Goal: Information Seeking & Learning: Learn about a topic

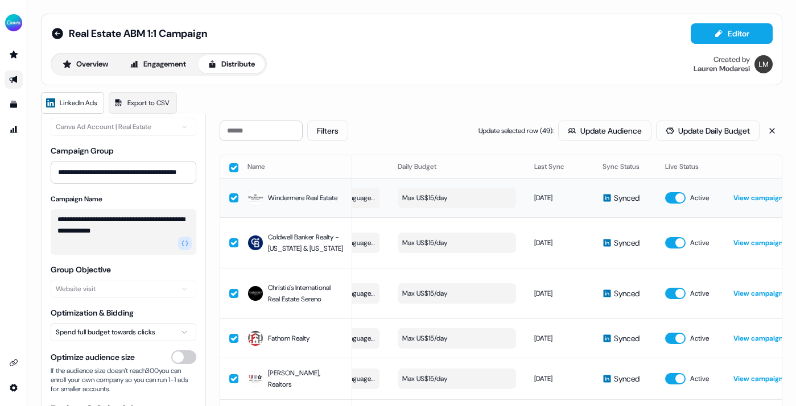
click at [452, 196] on button "Max US$15/day" at bounding box center [457, 198] width 118 height 20
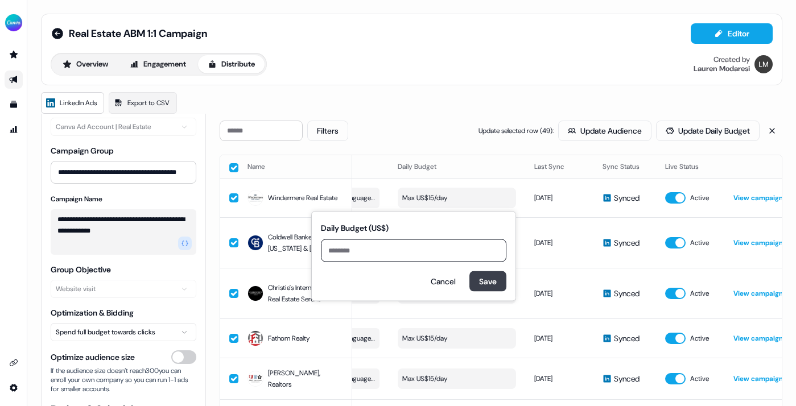
click at [485, 282] on button "Save" at bounding box center [487, 281] width 37 height 20
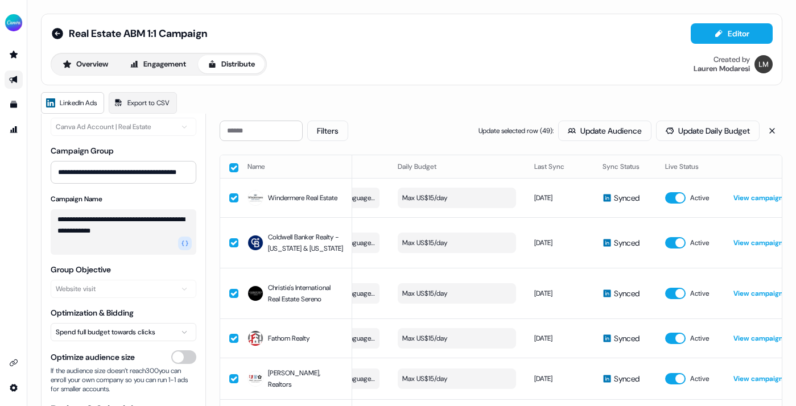
click at [447, 248] on button "Max US$15/day" at bounding box center [457, 243] width 118 height 20
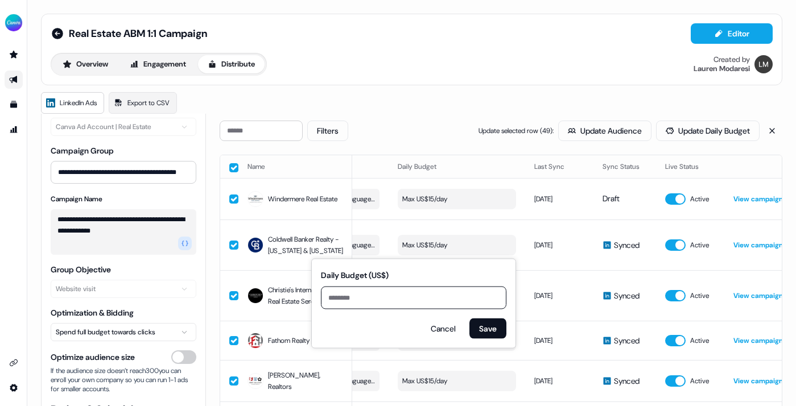
click at [417, 126] on div "Filters Update selected row ( 49 ): Update Audience Update Daily Budget" at bounding box center [501, 131] width 563 height 20
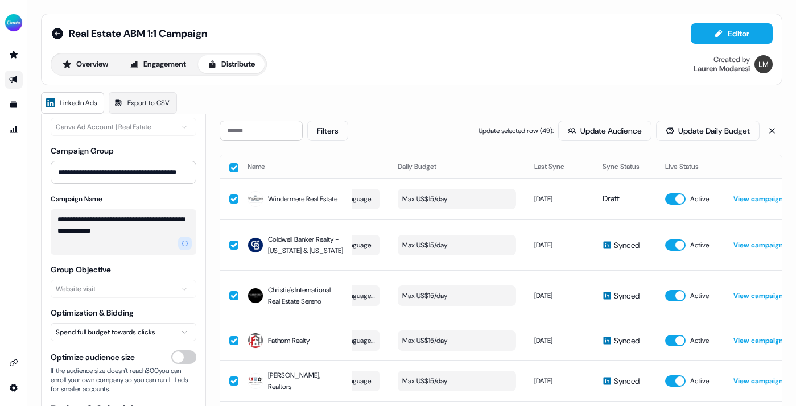
click at [170, 224] on textarea "**********" at bounding box center [124, 232] width 146 height 46
click at [166, 229] on textarea "**********" at bounding box center [124, 232] width 146 height 46
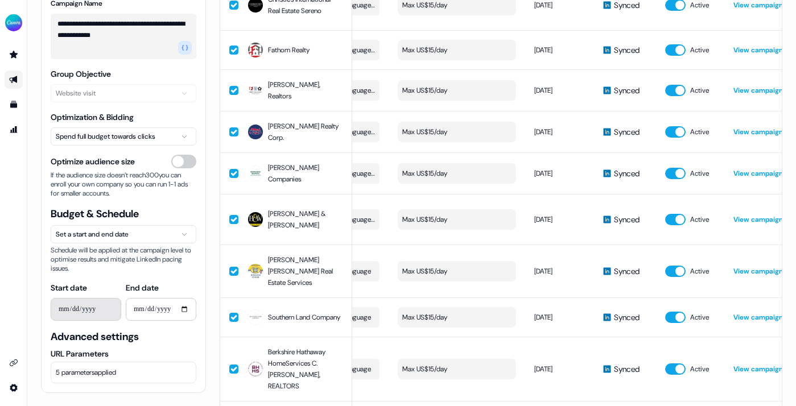
scroll to position [314, 0]
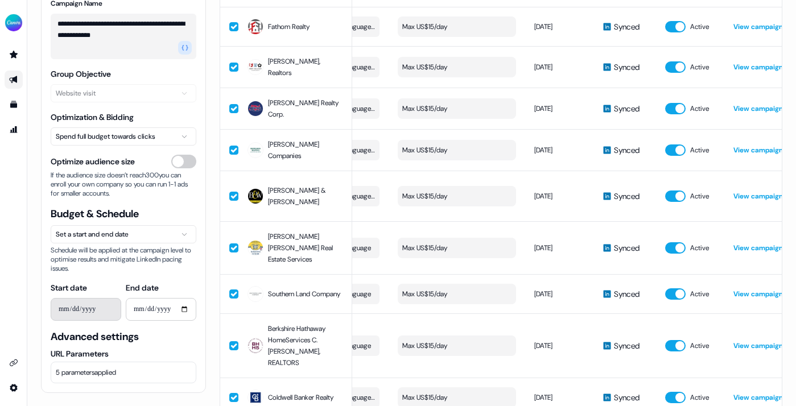
click at [115, 376] on span "5 parameters applied" at bounding box center [86, 372] width 60 height 11
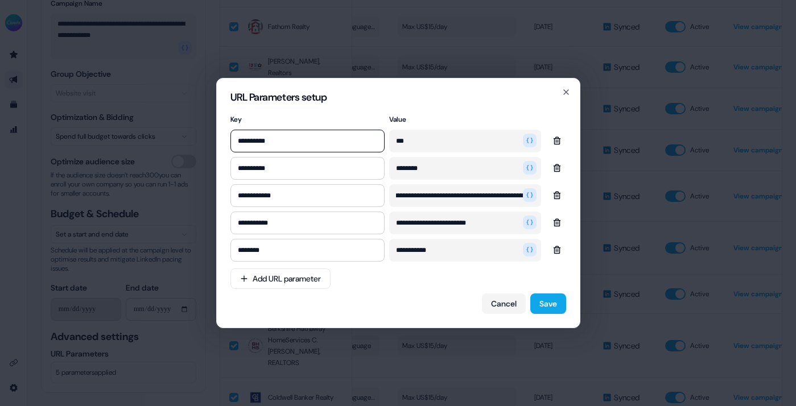
scroll to position [0, 0]
click at [427, 198] on input "**********" at bounding box center [465, 195] width 152 height 23
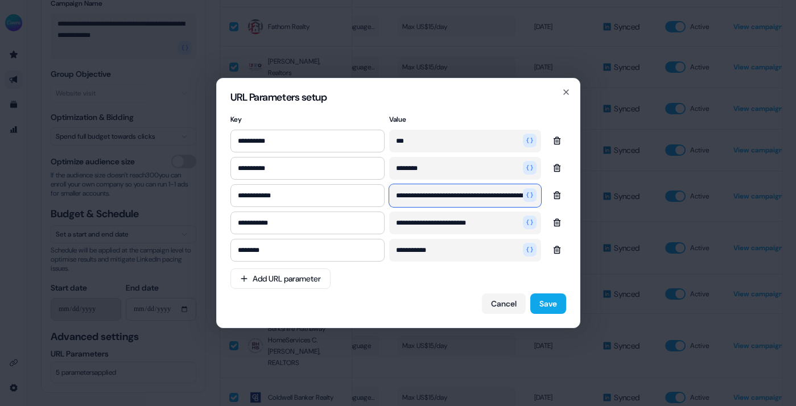
click at [427, 198] on input "**********" at bounding box center [465, 195] width 152 height 23
click at [565, 96] on icon "button" at bounding box center [566, 92] width 9 height 9
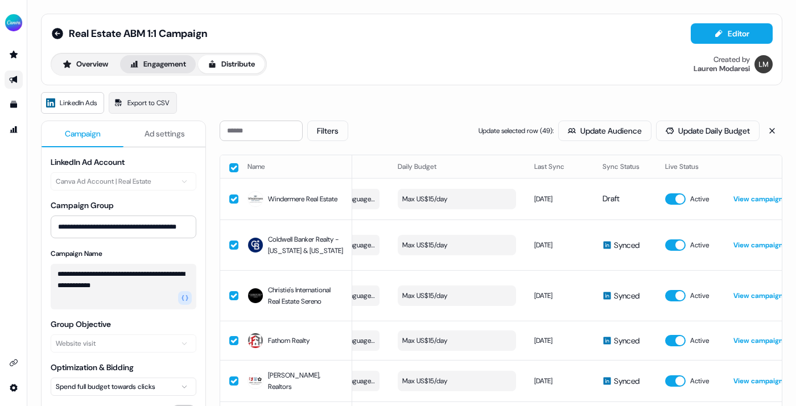
click at [180, 62] on button "Engagement" at bounding box center [158, 64] width 76 height 18
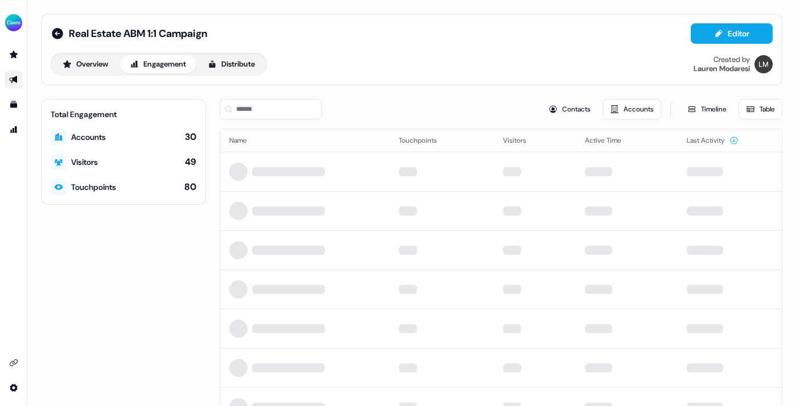
click at [195, 136] on div "30" at bounding box center [190, 137] width 11 height 13
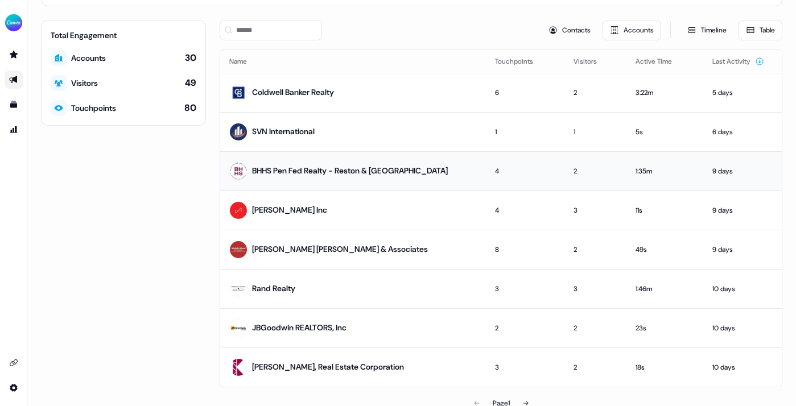
scroll to position [91, 0]
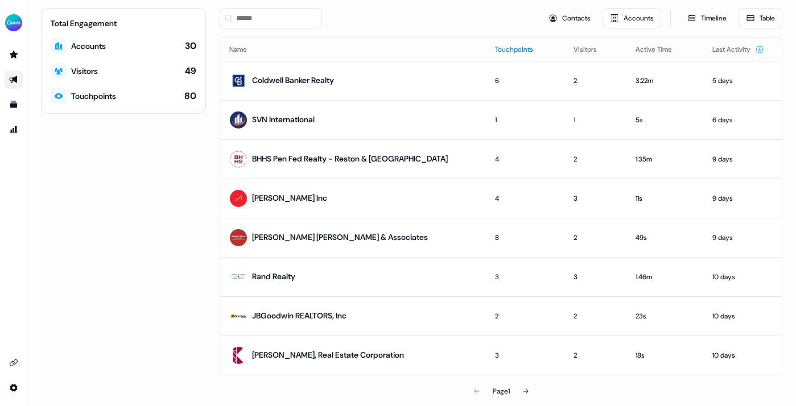
click at [501, 48] on button "Touchpoints" at bounding box center [521, 49] width 52 height 20
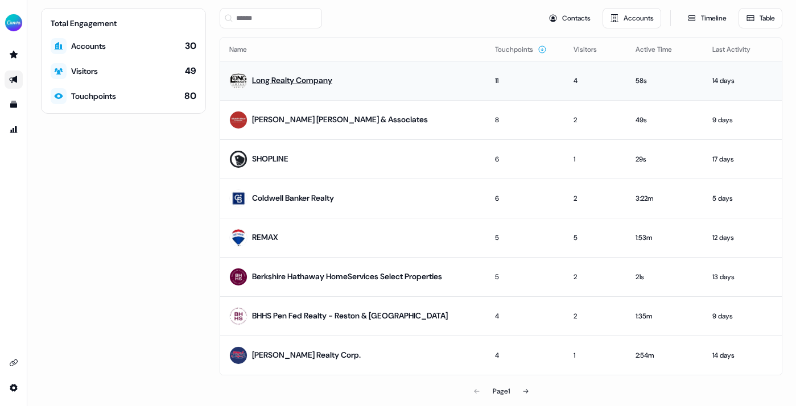
click at [325, 77] on link "Long Realty Company" at bounding box center [292, 80] width 80 height 10
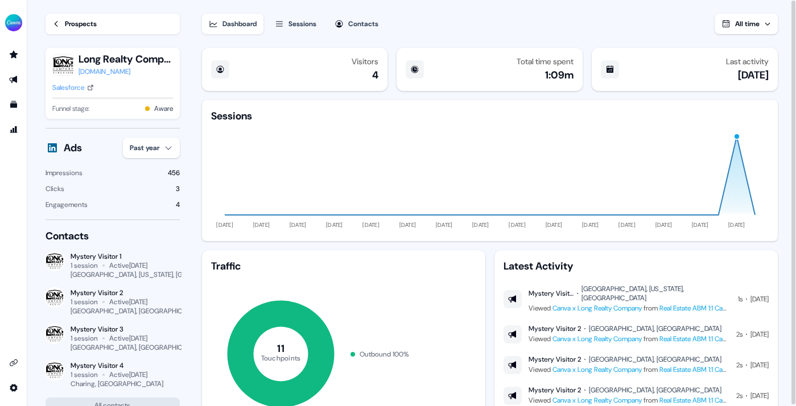
scroll to position [1, 0]
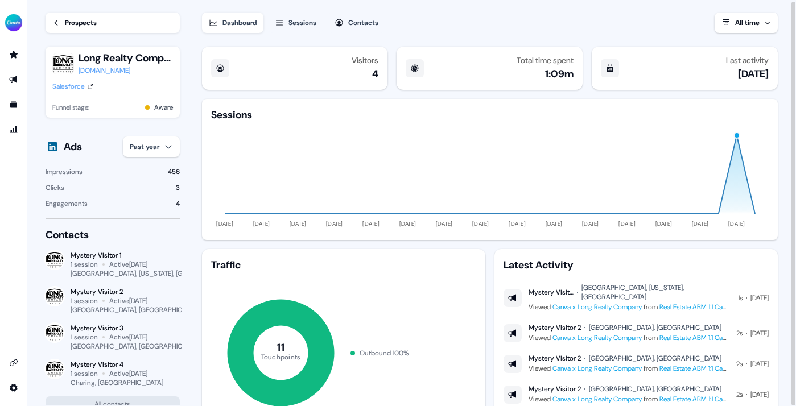
click at [304, 22] on div "Sessions" at bounding box center [302, 22] width 28 height 11
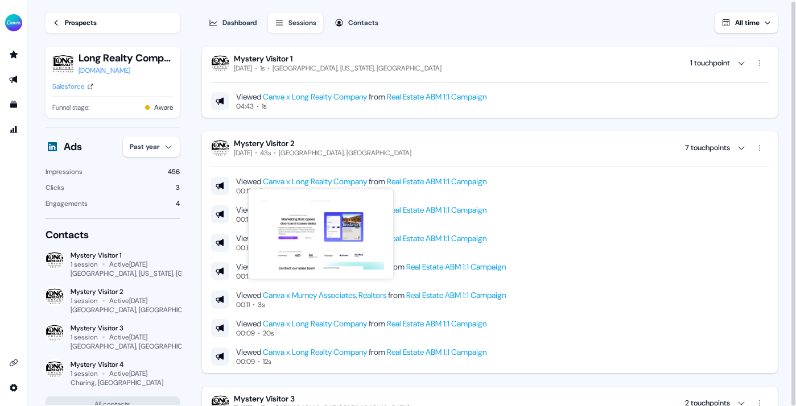
drag, startPoint x: 376, startPoint y: 179, endPoint x: 370, endPoint y: 193, distance: 14.8
click at [413, 158] on div "Viewed Canva x Long Realty Company from Real Estate ABM 1:1 Campaign 00:12 2s V…" at bounding box center [490, 262] width 558 height 209
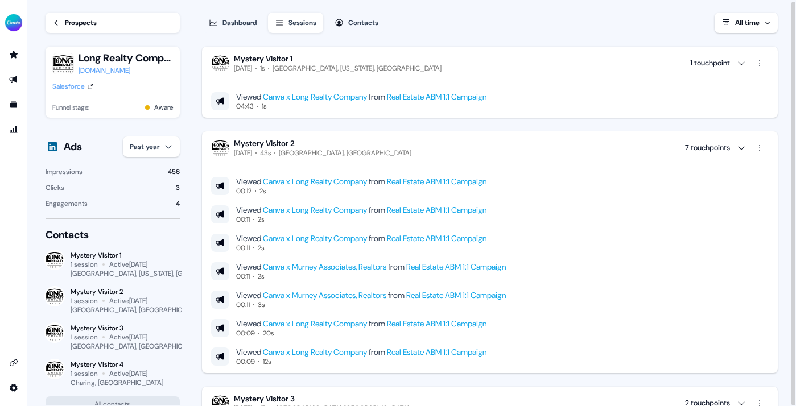
drag, startPoint x: 295, startPoint y: 183, endPoint x: 380, endPoint y: 183, distance: 84.2
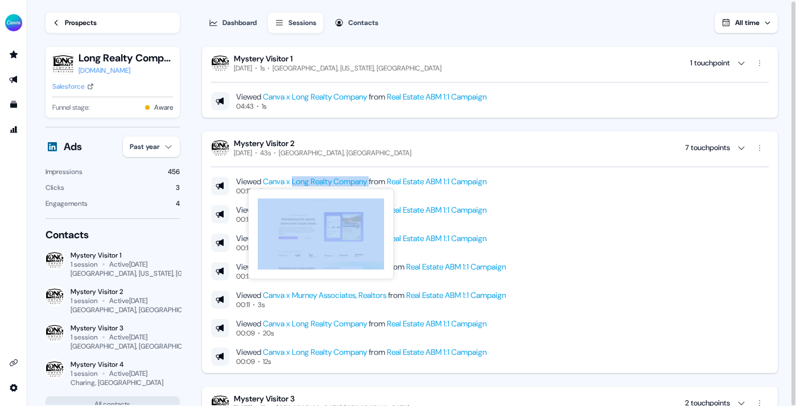
drag, startPoint x: 380, startPoint y: 183, endPoint x: 296, endPoint y: 183, distance: 83.1
click at [296, 183] on div "Viewed Canva x Long Realty Company from Real Estate ABM 1:1 Campaign" at bounding box center [361, 181] width 250 height 10
copy div "Long Realty Company"
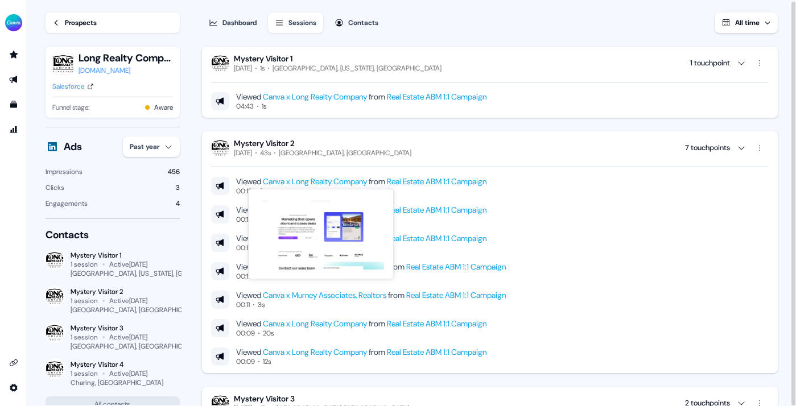
click at [428, 39] on div "Dashboard Sessions Contacts All time Mystery Visitor 1 [DATE] 1s [GEOGRAPHIC_DA…" at bounding box center [499, 202] width 594 height 407
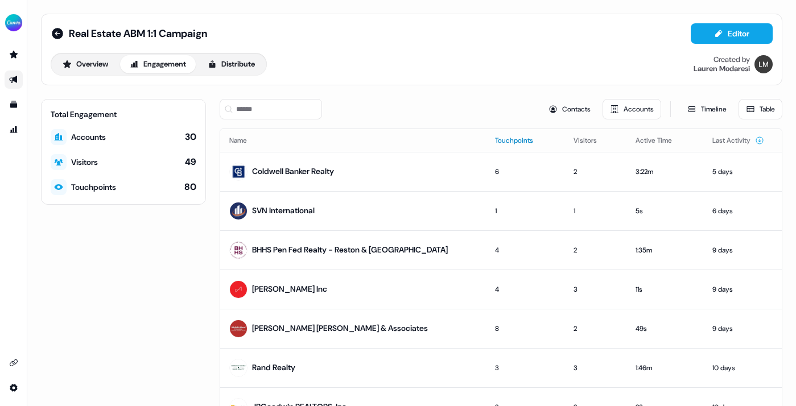
click at [496, 138] on button "Touchpoints" at bounding box center [521, 140] width 52 height 20
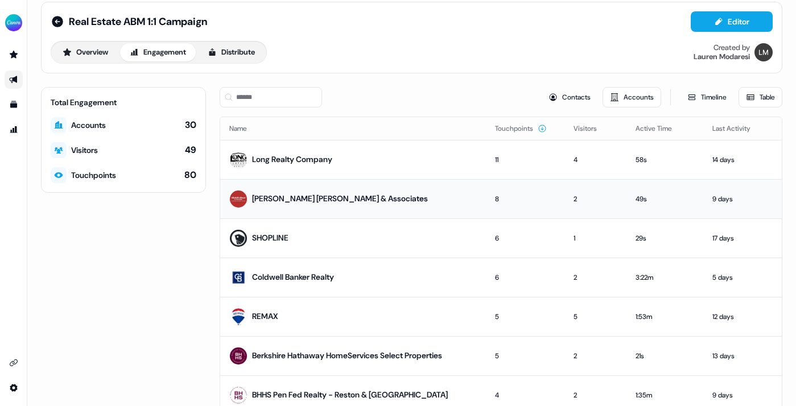
scroll to position [17, 0]
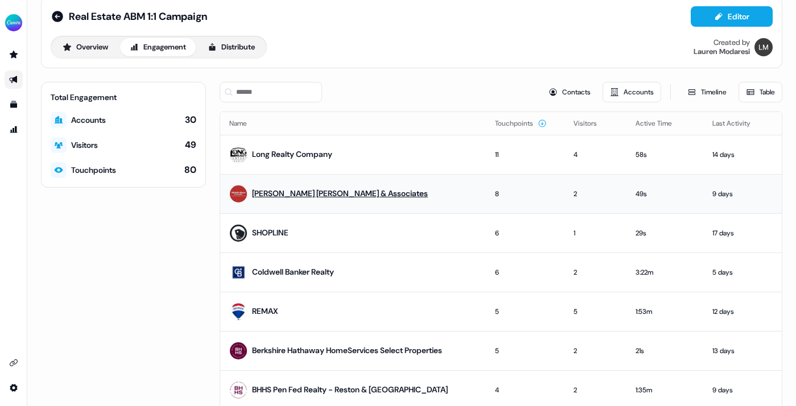
drag, startPoint x: 375, startPoint y: 189, endPoint x: 258, endPoint y: 188, distance: 117.2
click at [258, 188] on td "[PERSON_NAME] [PERSON_NAME] & Associates" at bounding box center [353, 193] width 266 height 39
drag, startPoint x: 249, startPoint y: 196, endPoint x: 379, endPoint y: 199, distance: 130.3
click at [378, 199] on td "[PERSON_NAME] [PERSON_NAME] & Associates" at bounding box center [353, 193] width 266 height 39
click at [353, 191] on link "[PERSON_NAME] [PERSON_NAME] & Associates" at bounding box center [340, 193] width 176 height 10
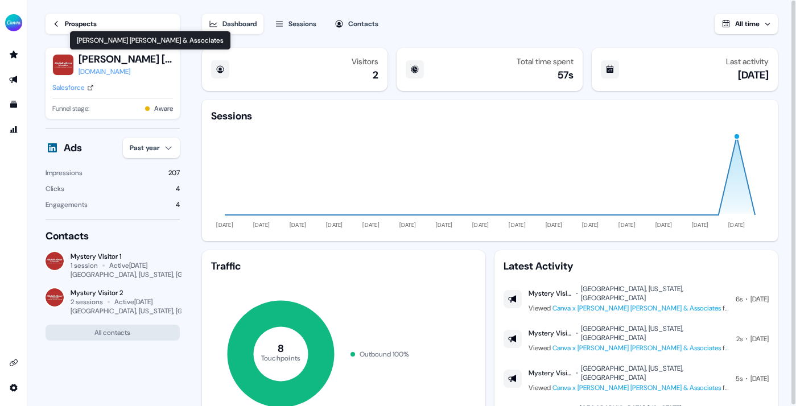
click at [149, 56] on button "[PERSON_NAME] [PERSON_NAME] & Associates" at bounding box center [126, 59] width 94 height 14
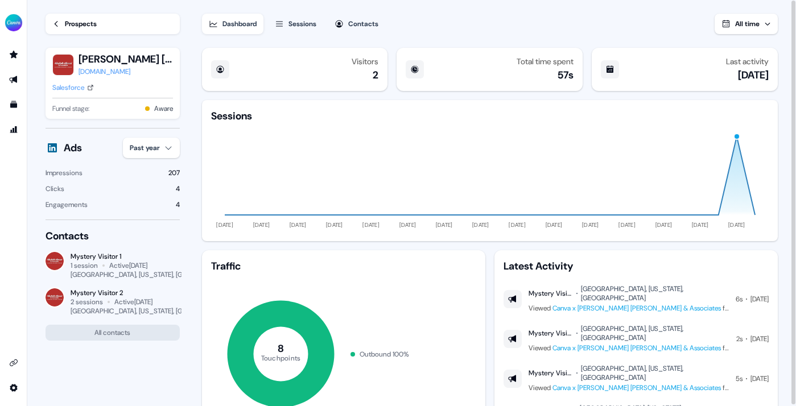
click at [155, 60] on button "[PERSON_NAME] [PERSON_NAME] & Associates" at bounding box center [126, 59] width 94 height 14
drag, startPoint x: 79, startPoint y: 62, endPoint x: 158, endPoint y: 65, distance: 79.7
click at [158, 65] on button "[PERSON_NAME] [PERSON_NAME] & Associates" at bounding box center [126, 59] width 94 height 14
